Goal: Transaction & Acquisition: Purchase product/service

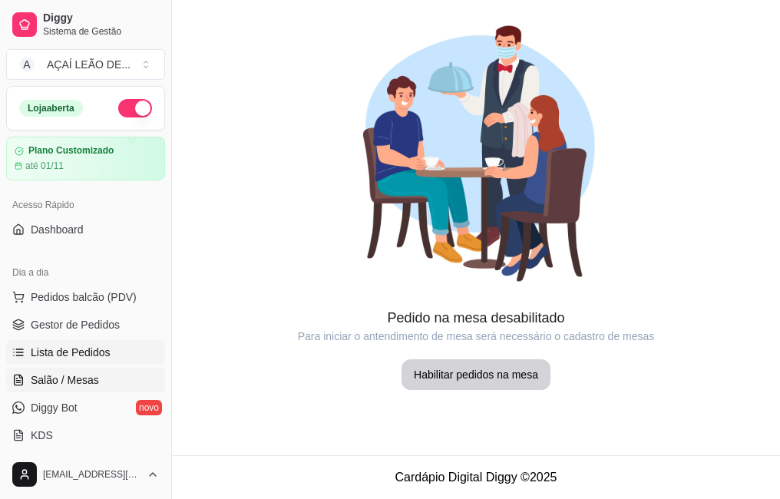
scroll to position [77, 0]
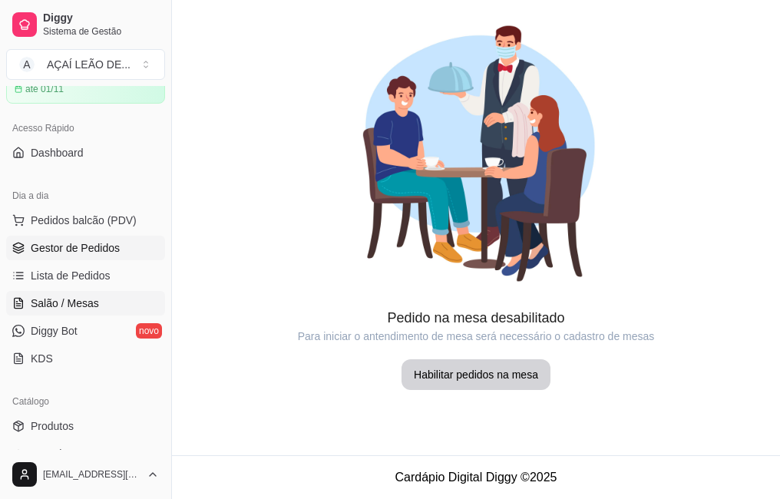
click at [58, 253] on span "Gestor de Pedidos" at bounding box center [75, 247] width 89 height 15
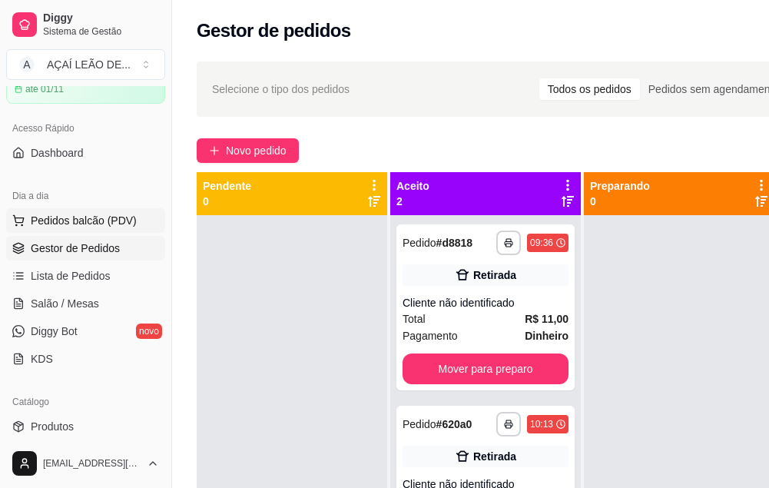
click at [61, 230] on button "Pedidos balcão (PDV)" at bounding box center [85, 220] width 159 height 25
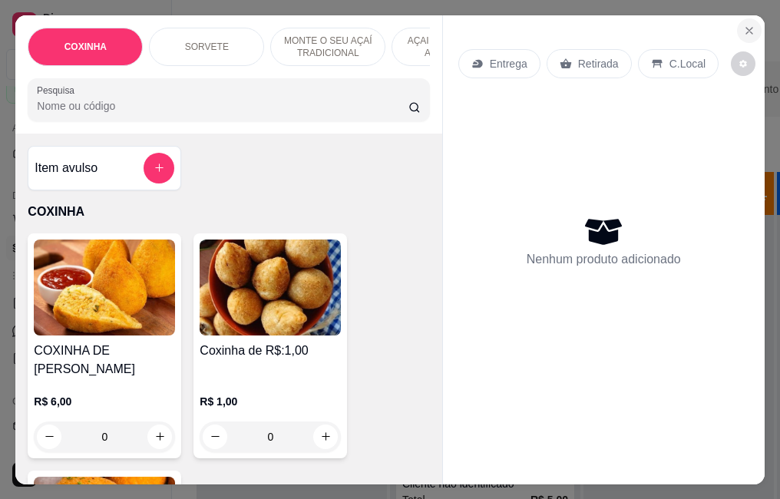
click at [737, 30] on button "Close" at bounding box center [749, 30] width 25 height 25
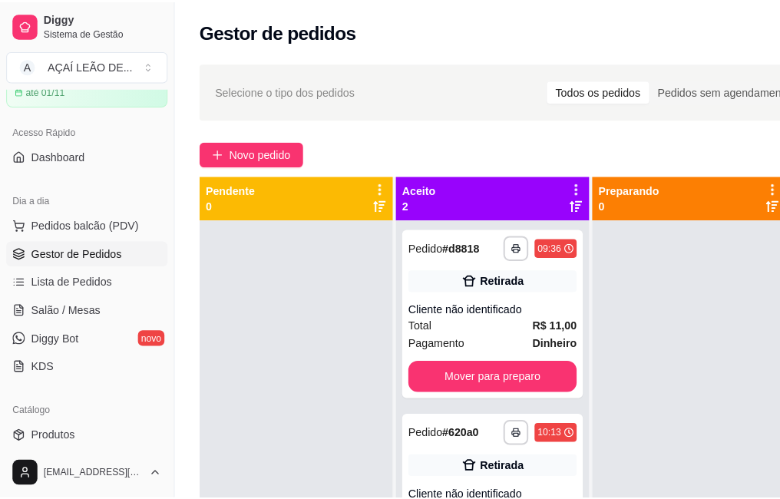
scroll to position [55, 0]
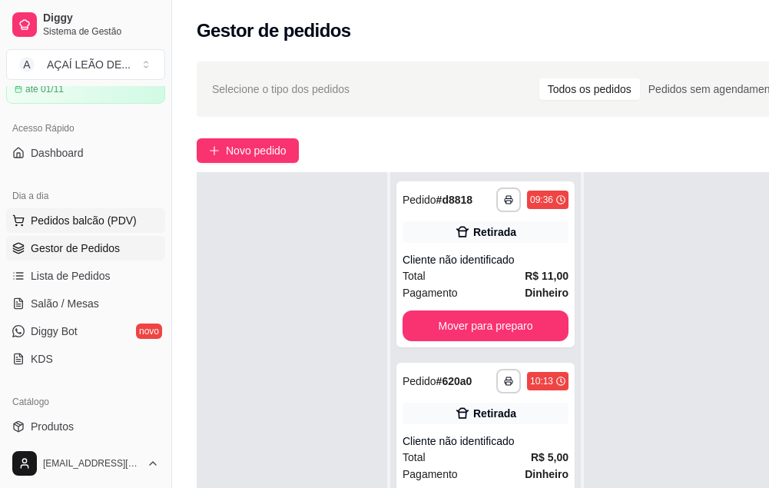
click at [45, 220] on span "Pedidos balcão (PDV)" at bounding box center [84, 220] width 106 height 15
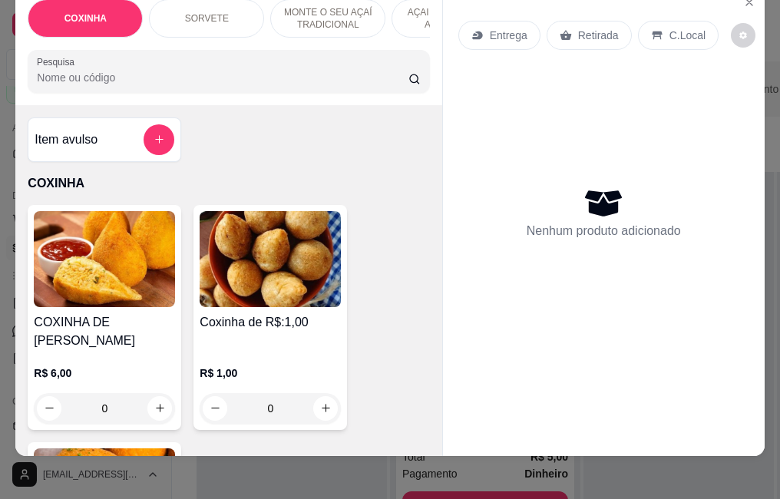
scroll to position [40, 0]
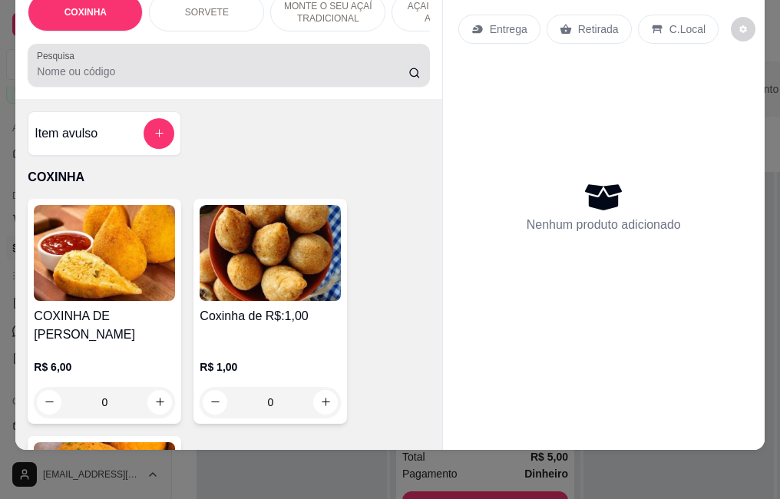
click at [132, 83] on div "Pesquisa" at bounding box center [229, 65] width 402 height 43
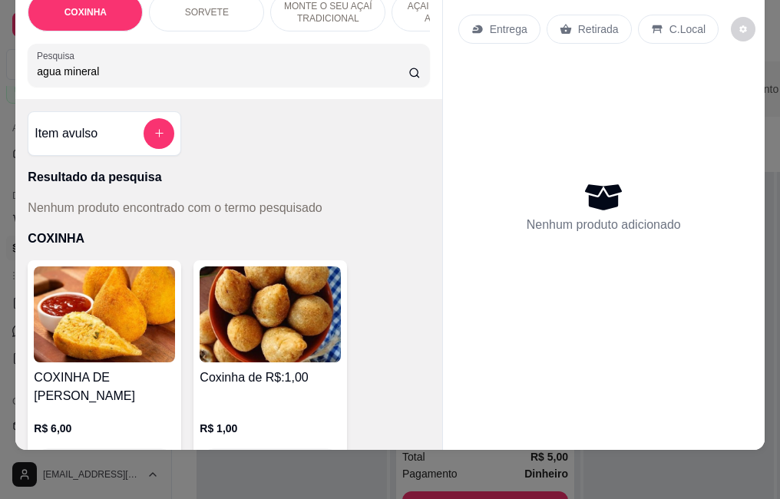
type input "agua mineral"
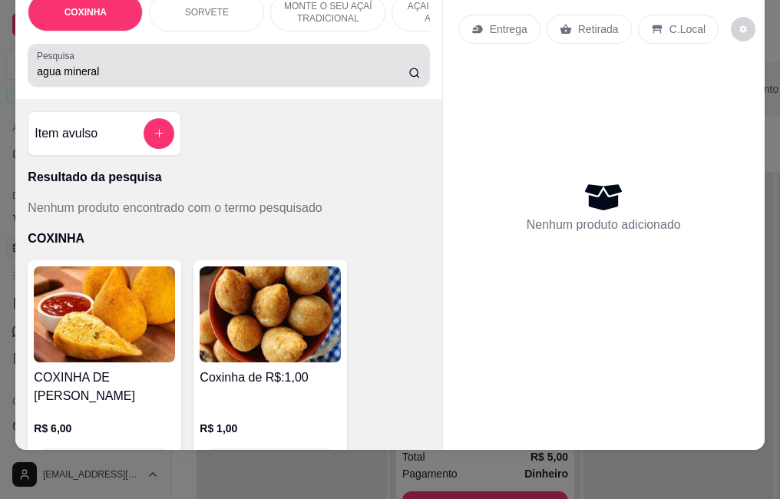
click at [409, 75] on icon at bounding box center [415, 73] width 12 height 12
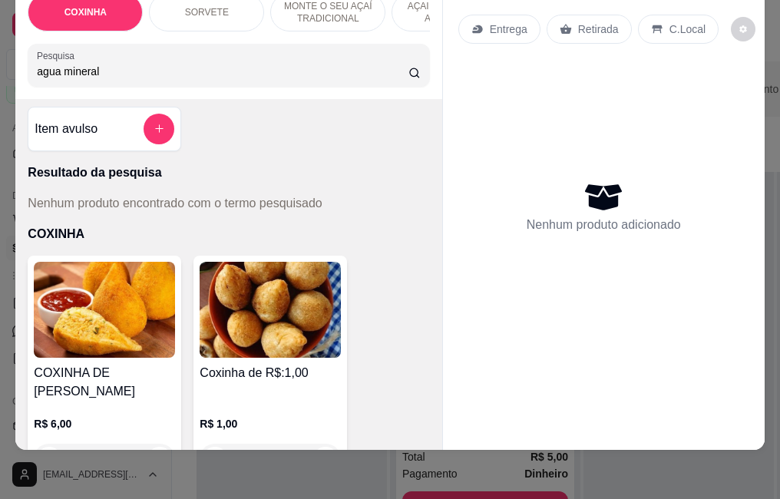
scroll to position [0, 0]
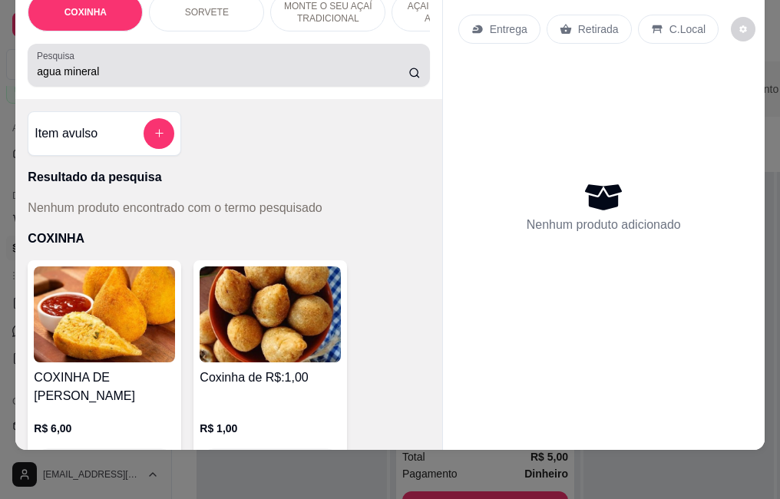
click at [203, 55] on div "agua mineral" at bounding box center [228, 65] width 383 height 31
click at [409, 78] on icon at bounding box center [415, 73] width 12 height 12
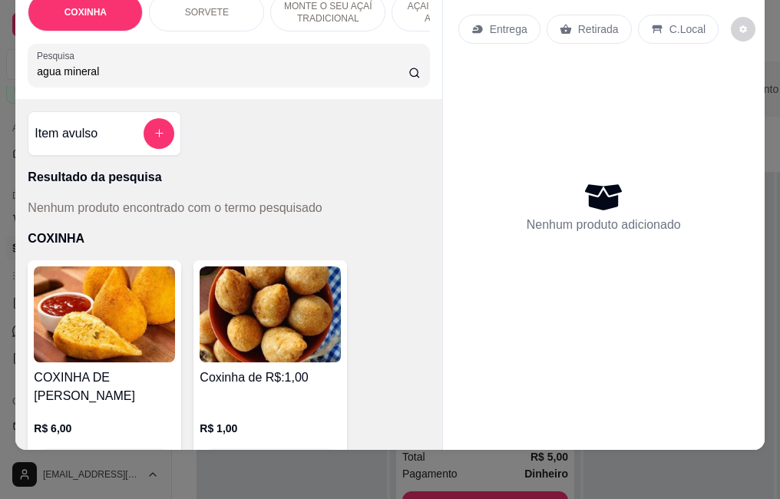
click at [198, 77] on input "agua mineral" at bounding box center [223, 71] width 372 height 15
click at [391, 72] on input "agua mineral" at bounding box center [223, 71] width 372 height 15
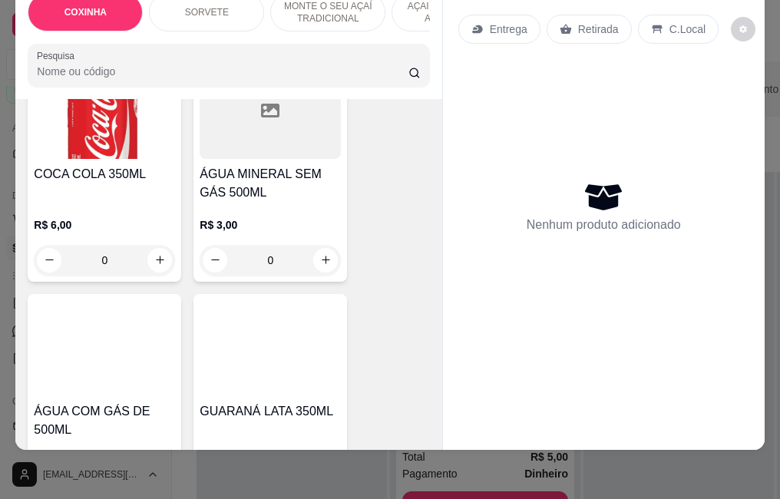
scroll to position [2995, 0]
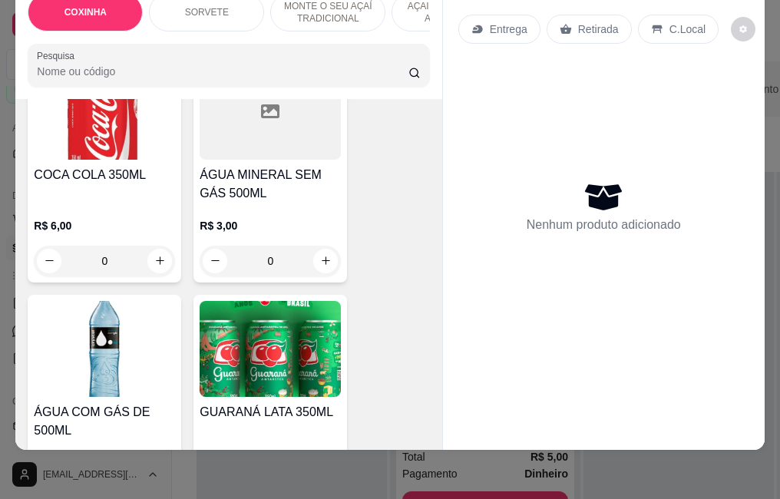
click at [250, 166] on h4 "ÁGUA MINERAL SEM GÁS 500ML" at bounding box center [270, 184] width 141 height 37
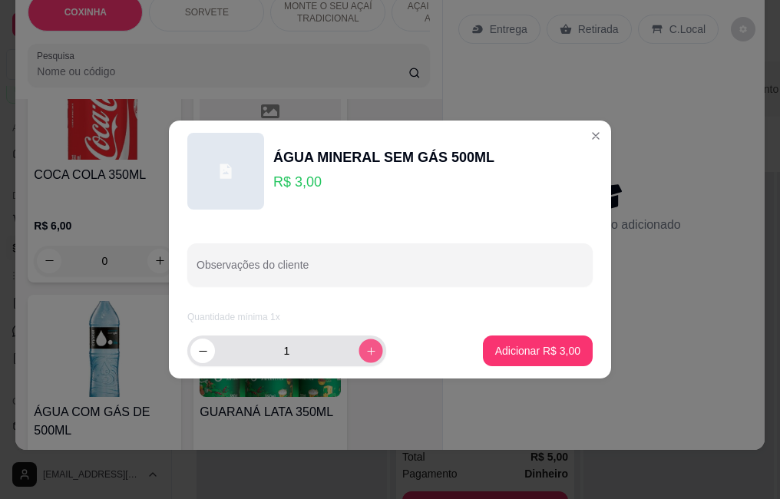
click at [367, 348] on icon "increase-product-quantity" at bounding box center [371, 351] width 8 height 8
click at [360, 337] on div "2" at bounding box center [286, 351] width 193 height 31
click at [366, 354] on icon "increase-product-quantity" at bounding box center [372, 352] width 12 height 12
click at [362, 357] on button "increase-product-quantity" at bounding box center [371, 351] width 25 height 25
click at [362, 357] on button "increase-product-quantity" at bounding box center [371, 351] width 24 height 24
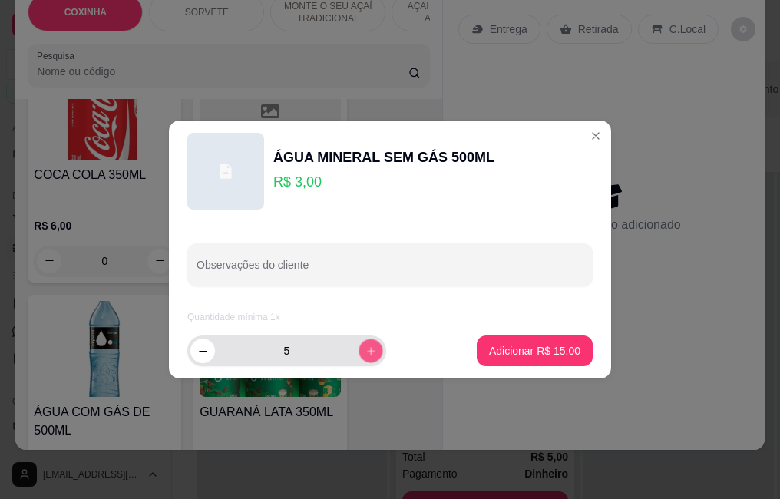
click at [362, 357] on button "increase-product-quantity" at bounding box center [371, 351] width 24 height 24
type input "6"
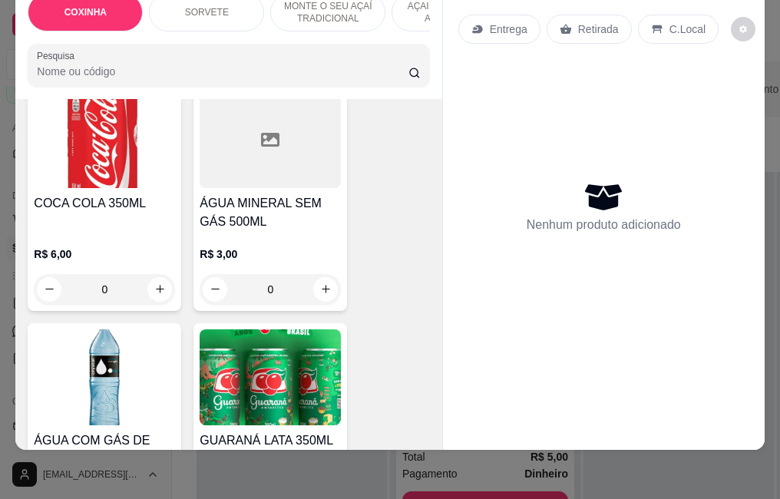
scroll to position [2841, 0]
